Goal: Information Seeking & Learning: Learn about a topic

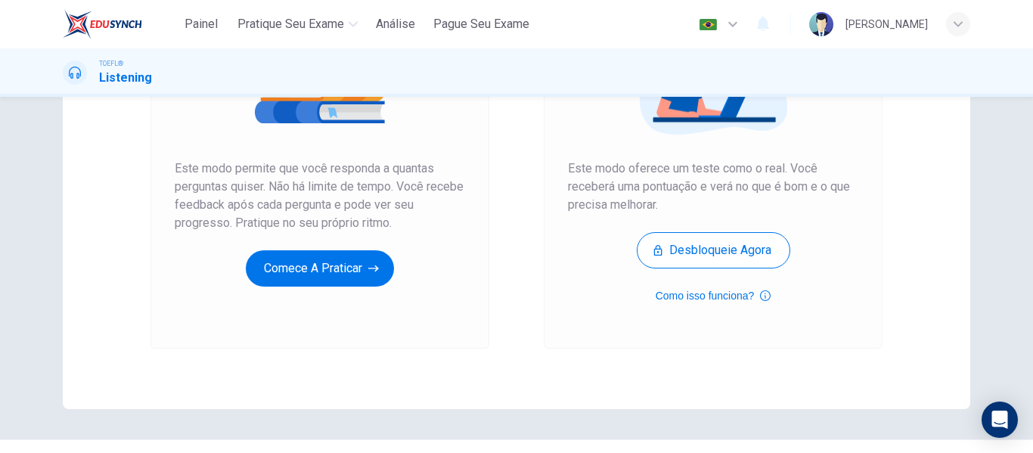
scroll to position [278, 0]
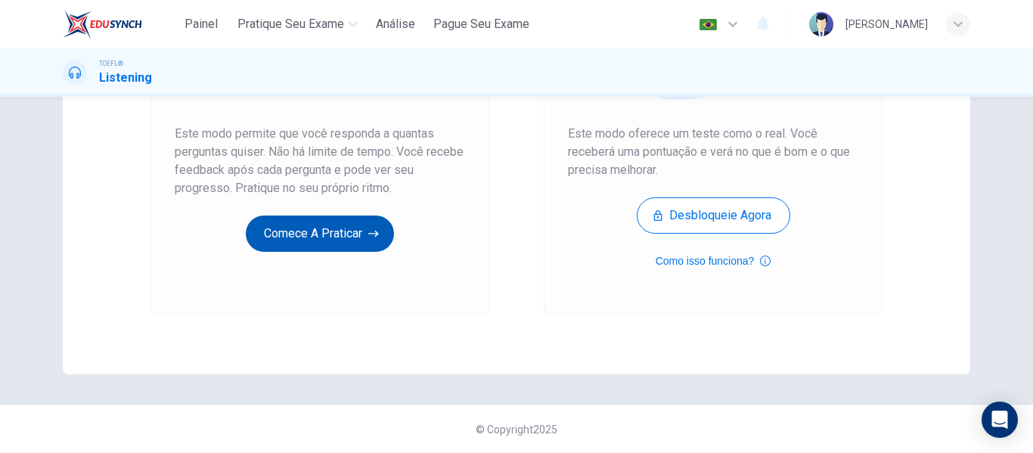
click at [317, 227] on button "Comece a praticar" at bounding box center [320, 234] width 148 height 36
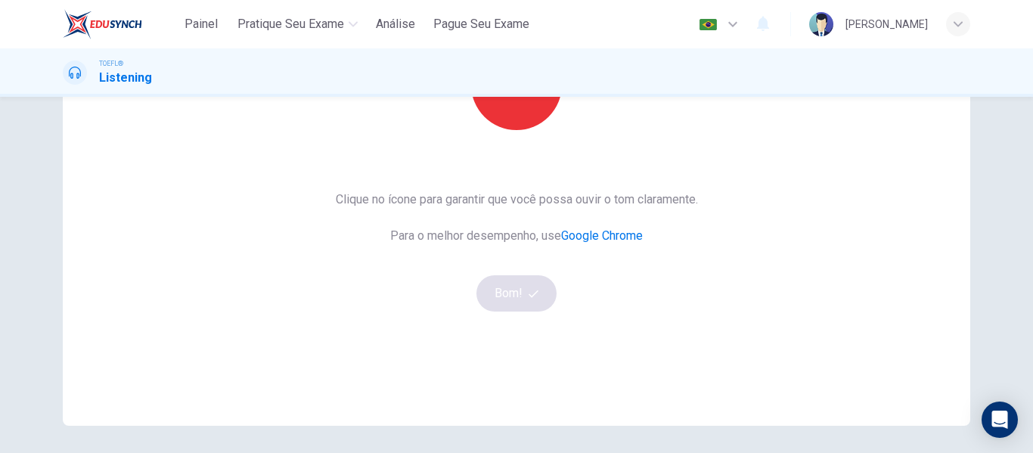
scroll to position [76, 0]
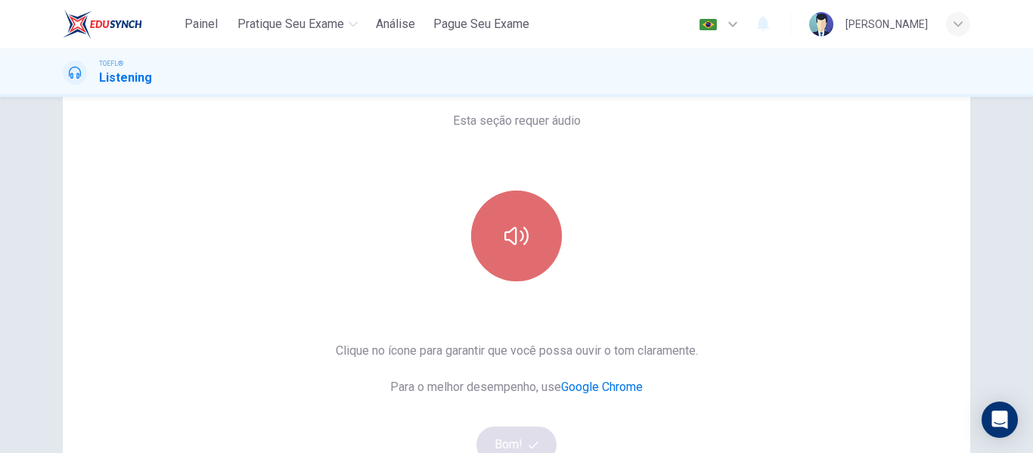
click at [507, 237] on icon "button" at bounding box center [516, 236] width 24 height 24
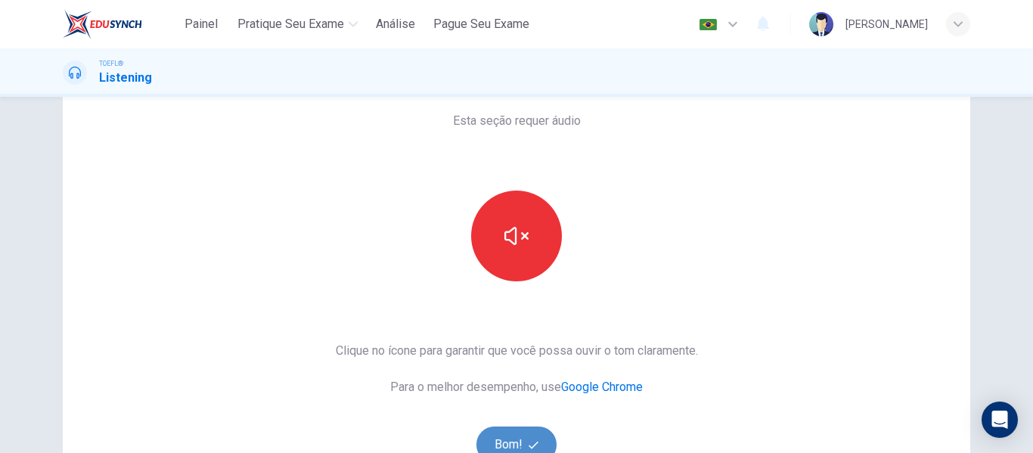
click at [511, 448] on button "Bom!" at bounding box center [516, 445] width 81 height 36
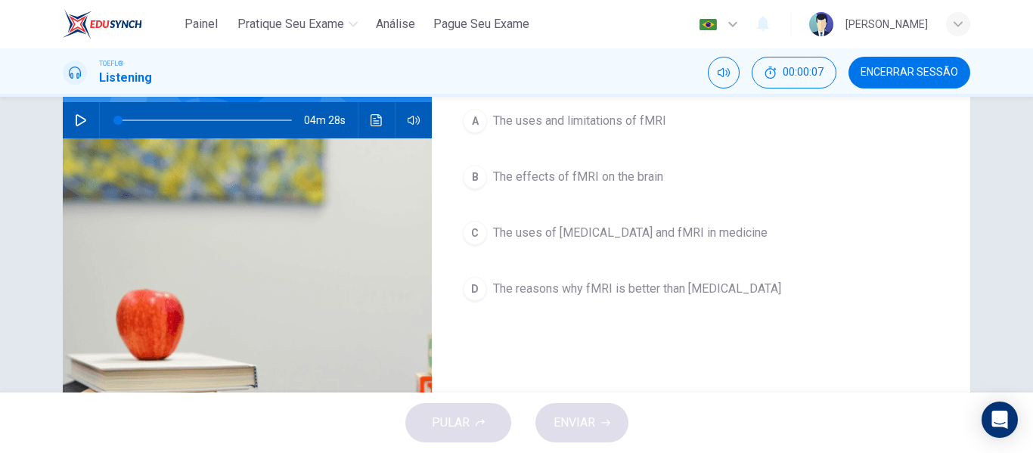
scroll to position [151, 0]
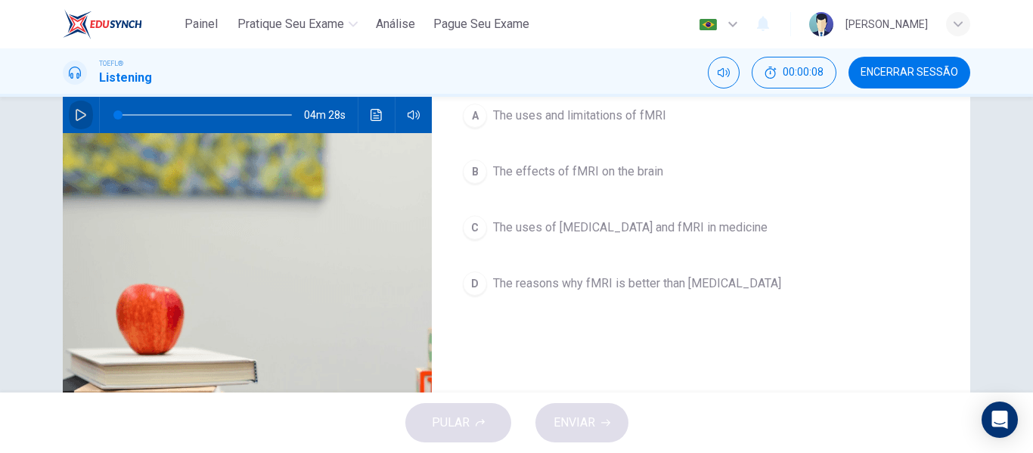
click at [81, 121] on icon "button" at bounding box center [81, 115] width 11 height 12
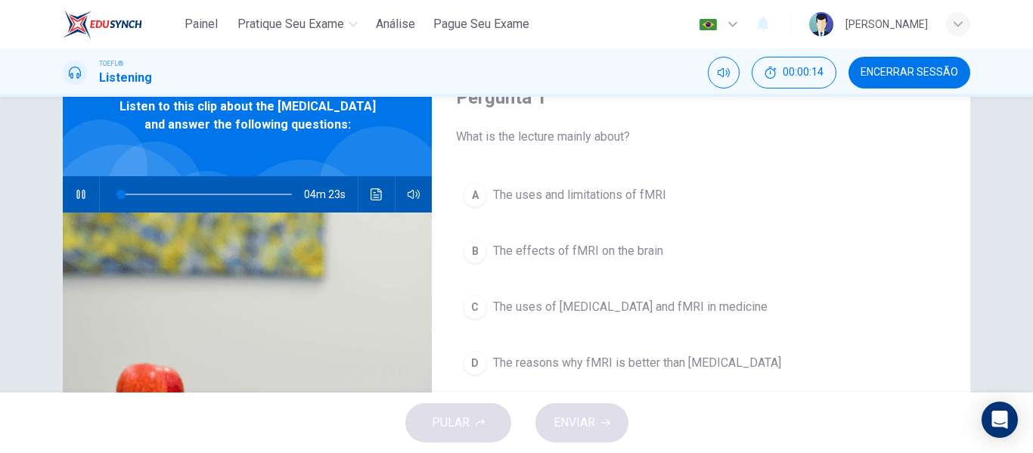
scroll to position [64, 0]
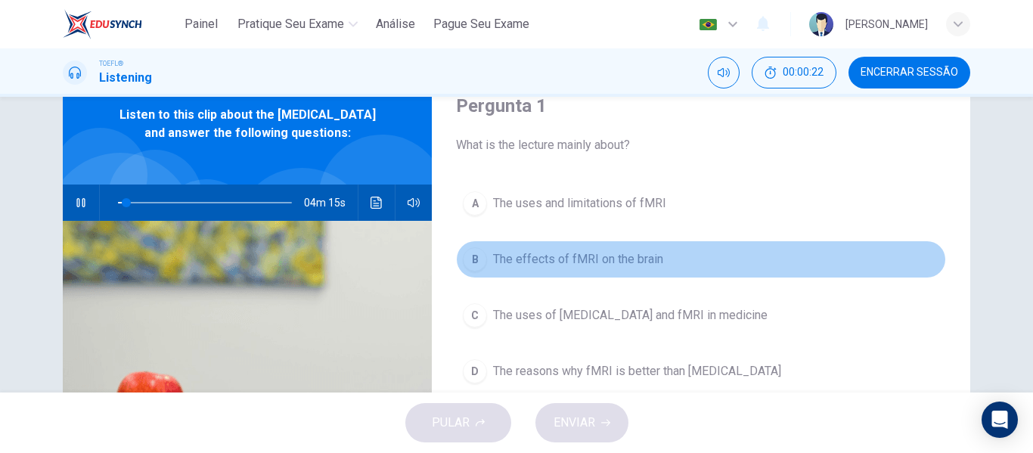
click at [510, 263] on span "The effects of fMRI on the brain" at bounding box center [578, 259] width 170 height 18
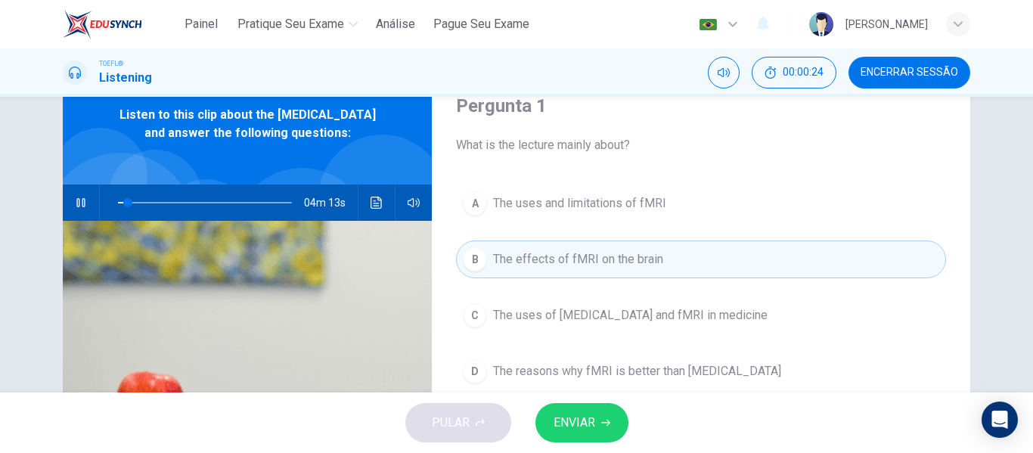
click at [592, 415] on span "ENVIAR" at bounding box center [575, 422] width 42 height 21
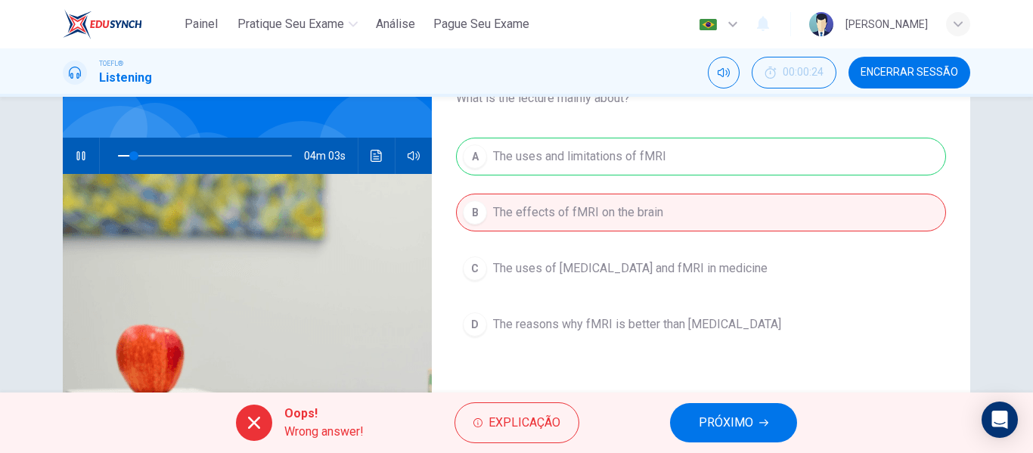
scroll to position [0, 0]
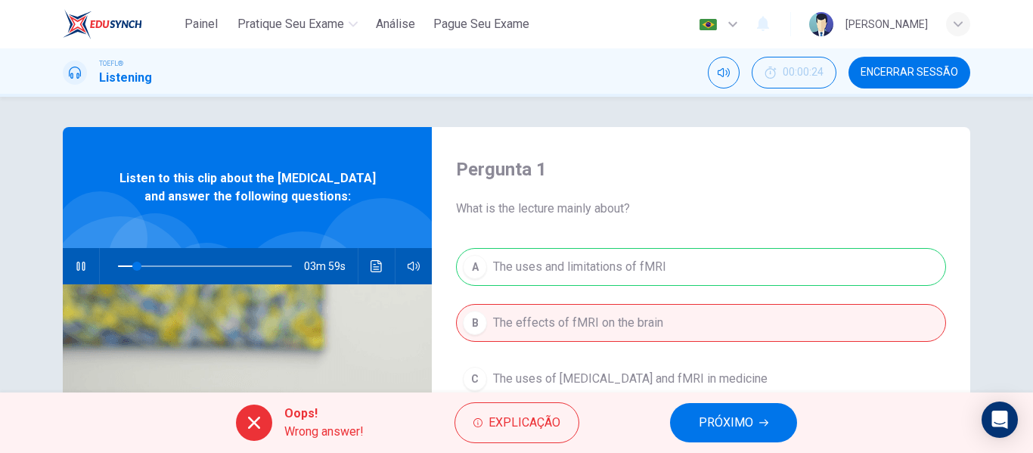
type input "12"
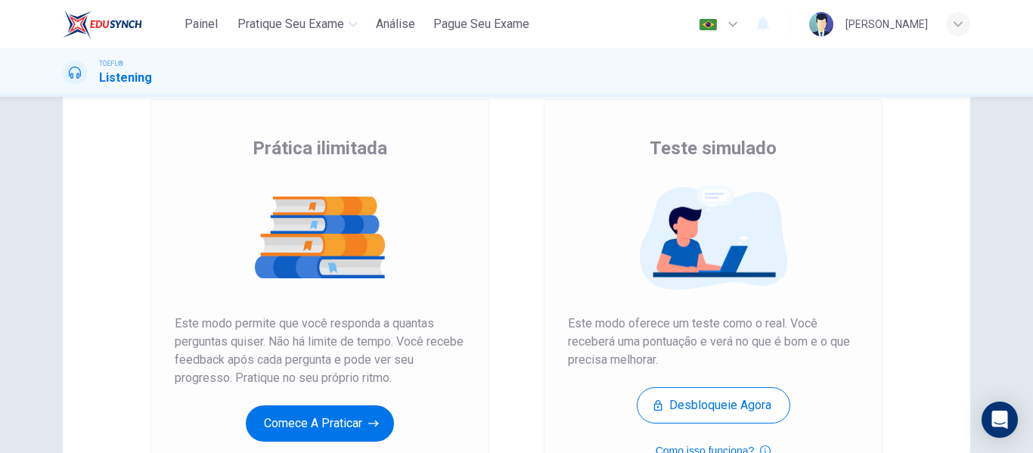
scroll to position [76, 0]
